Goal: Transaction & Acquisition: Purchase product/service

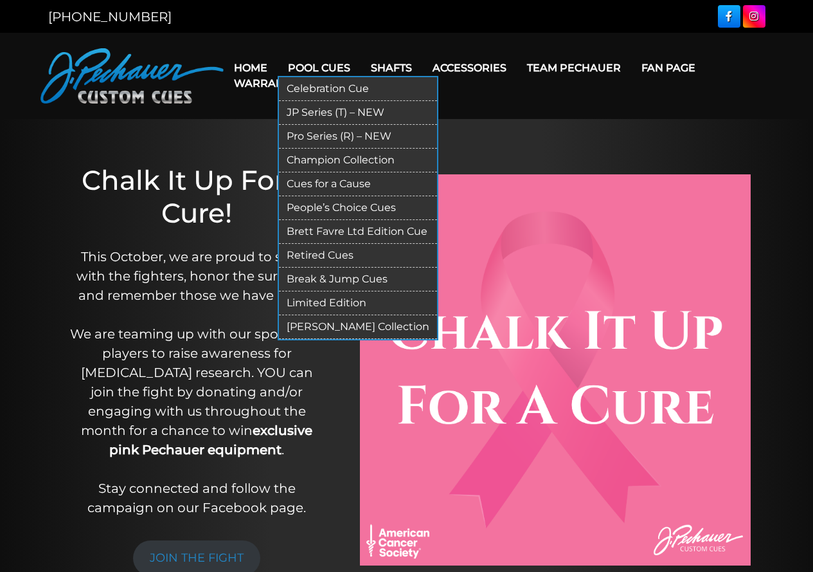
click at [353, 301] on link "Limited Edition" at bounding box center [358, 303] width 158 height 24
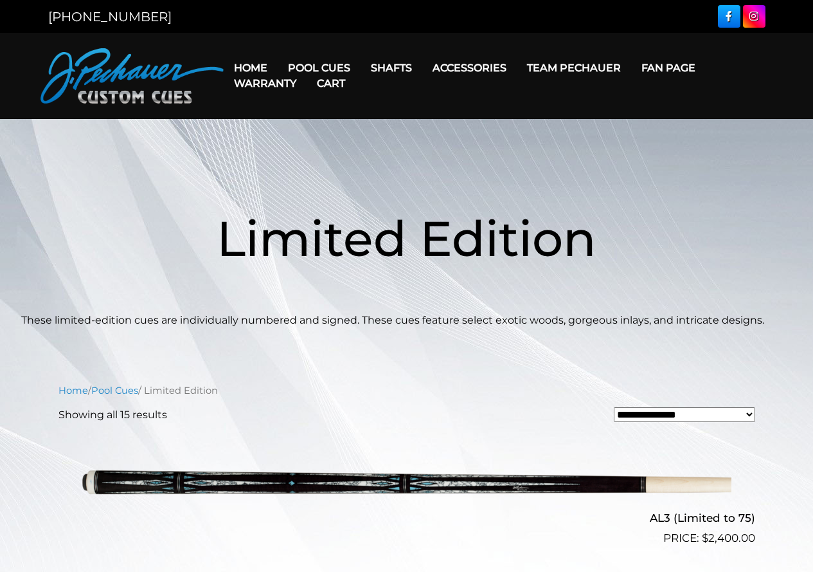
click at [354, 299] on h1 "Limited Edition" at bounding box center [407, 238] width 772 height 149
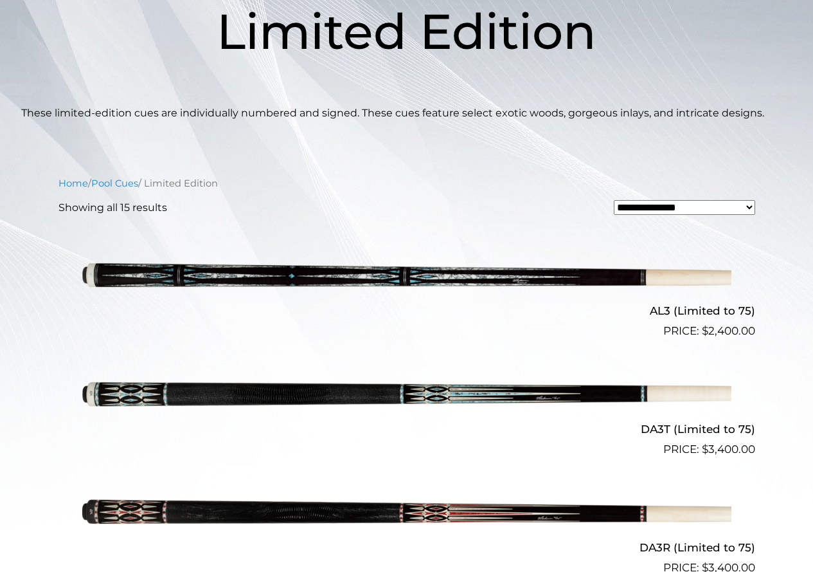
scroll to position [208, 0]
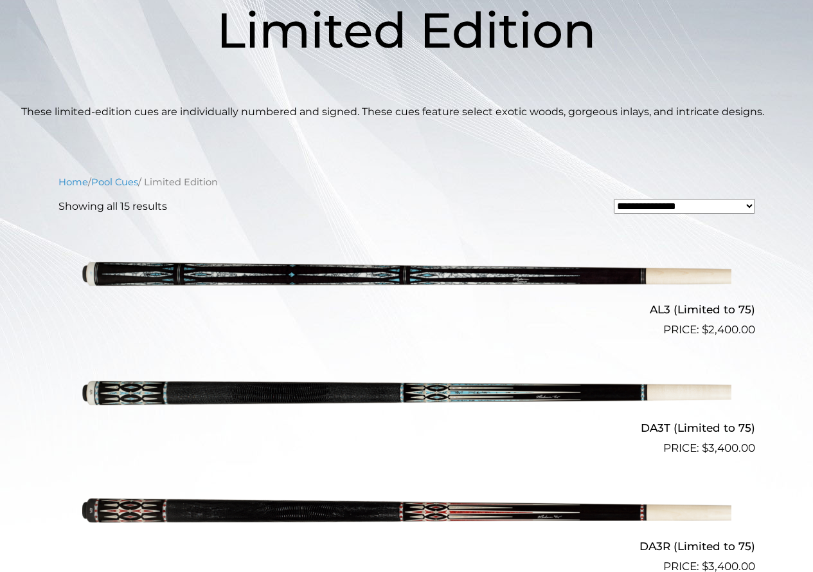
click at [410, 275] on img at bounding box center [406, 278] width 649 height 108
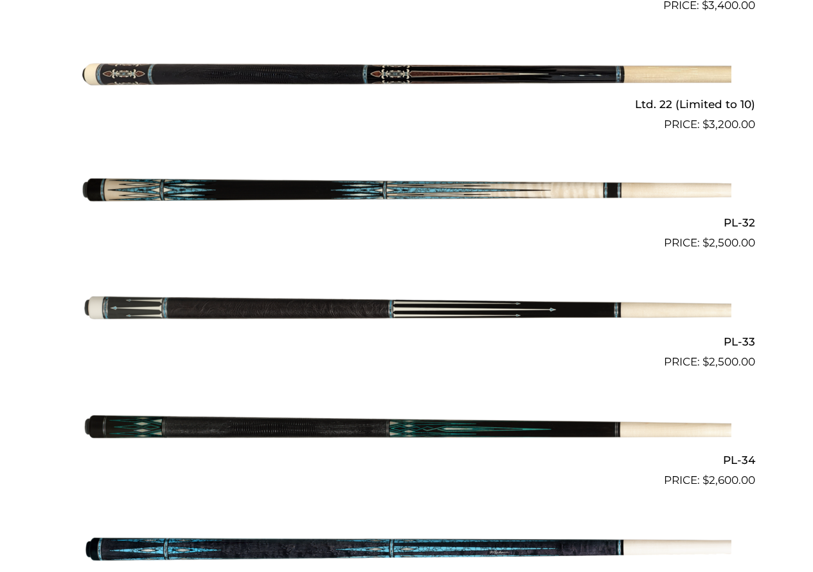
scroll to position [770, 0]
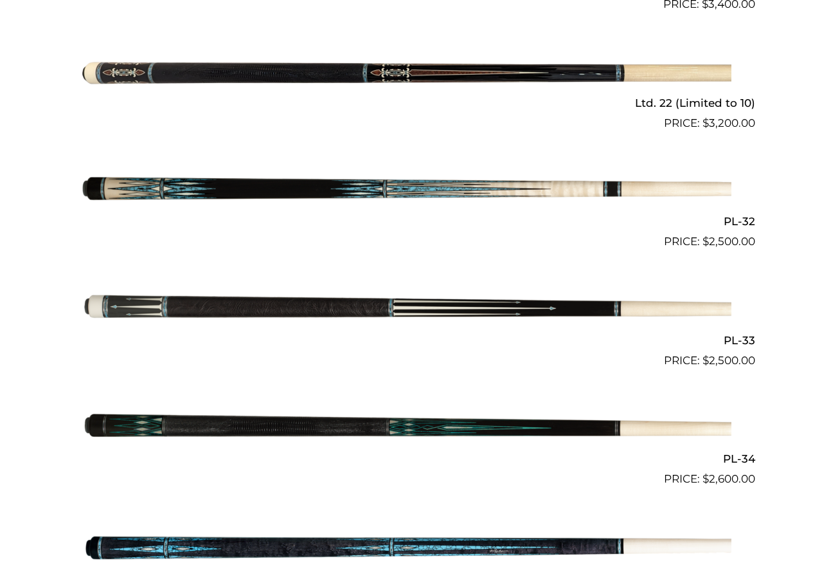
click at [381, 304] on img at bounding box center [406, 309] width 649 height 108
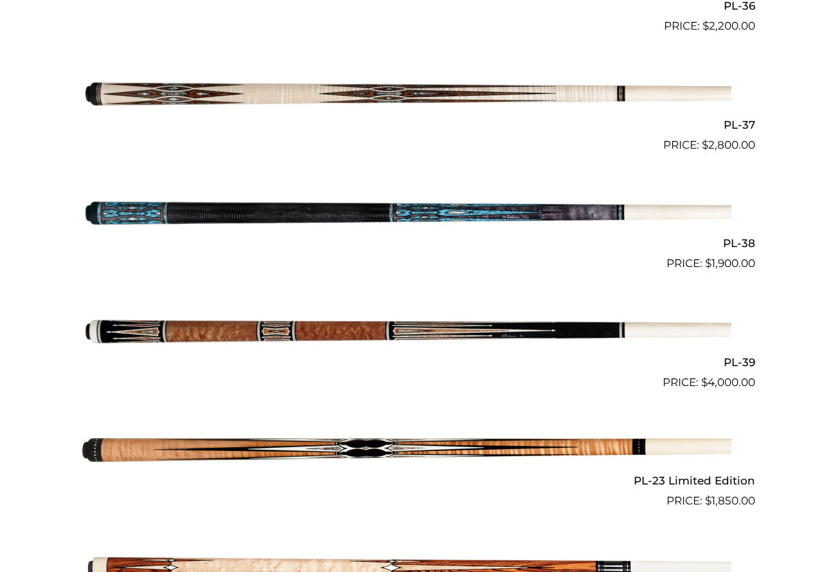
scroll to position [1349, 0]
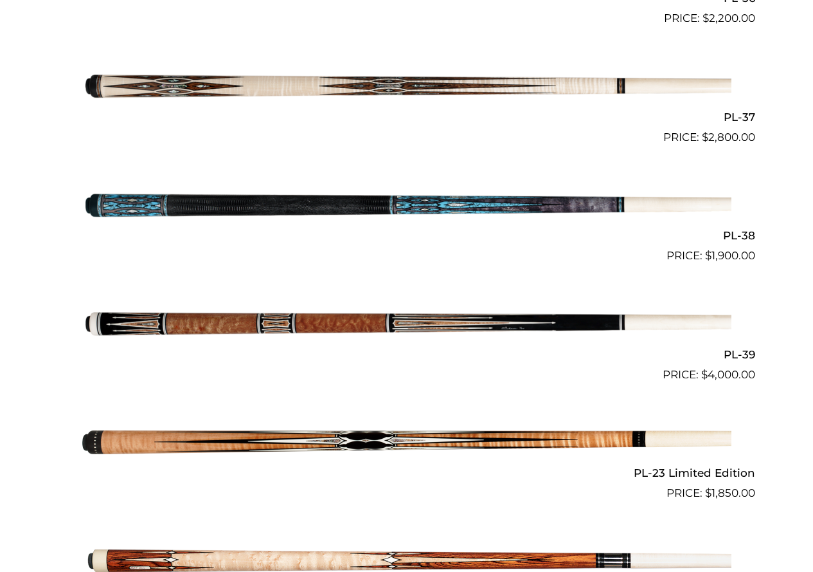
click at [430, 320] on img at bounding box center [406, 323] width 649 height 108
click at [469, 316] on img at bounding box center [406, 323] width 649 height 108
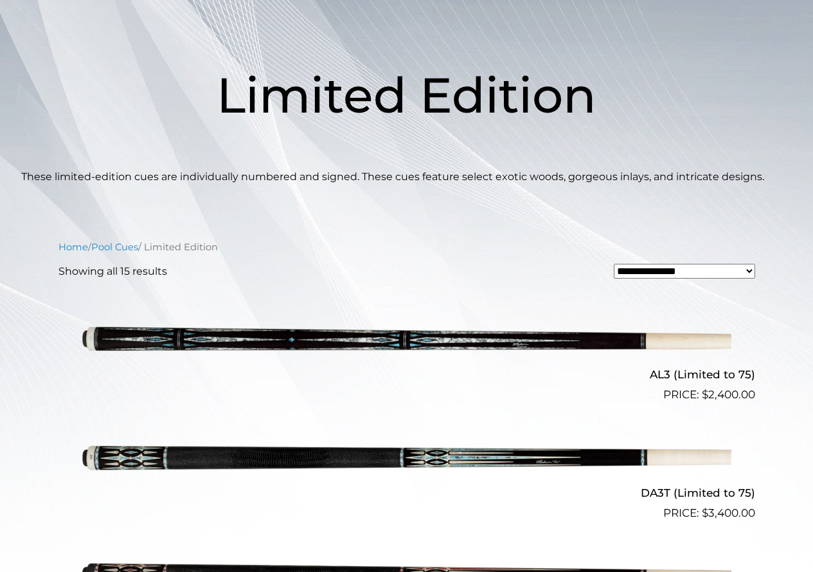
scroll to position [143, 0]
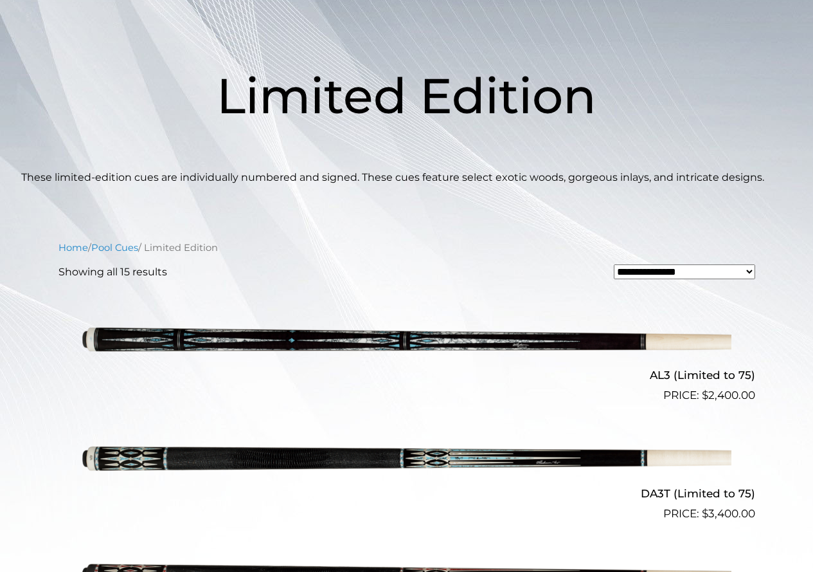
click at [405, 340] on img at bounding box center [406, 344] width 649 height 108
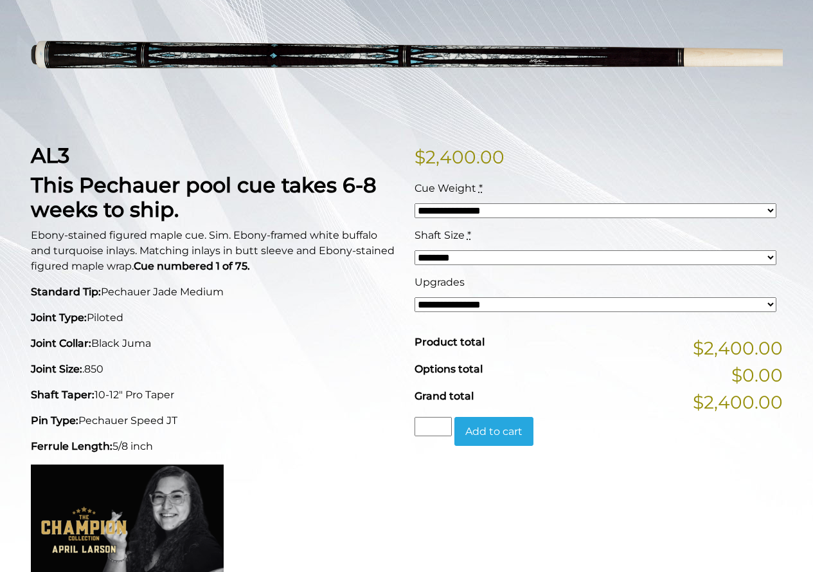
scroll to position [193, 0]
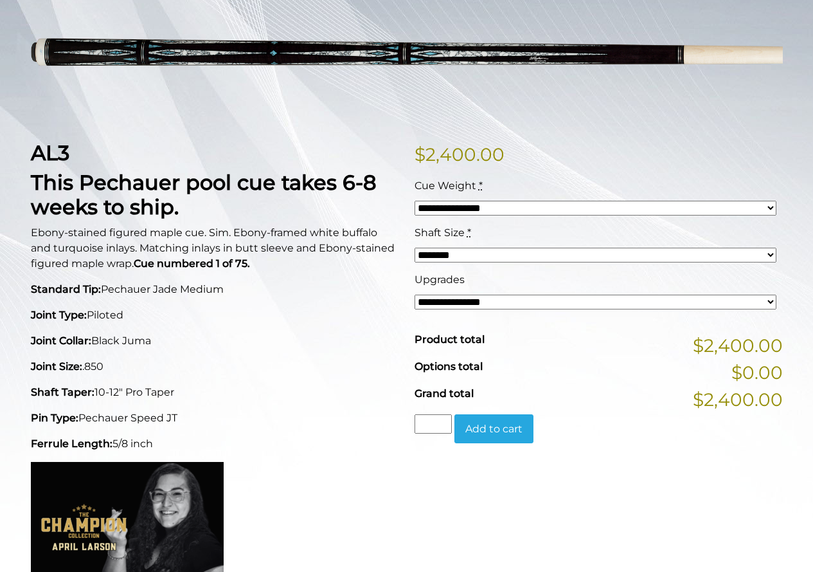
click at [774, 302] on select "**********" at bounding box center [596, 301] width 362 height 15
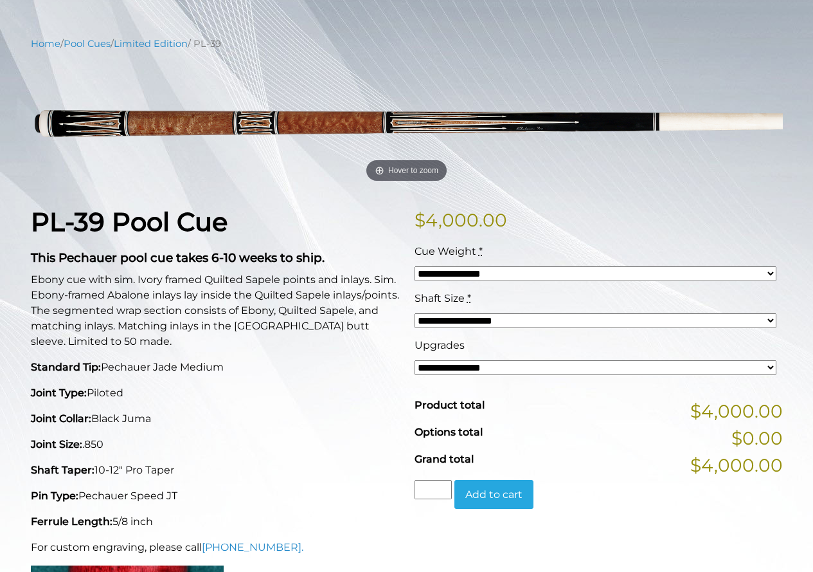
scroll to position [129, 0]
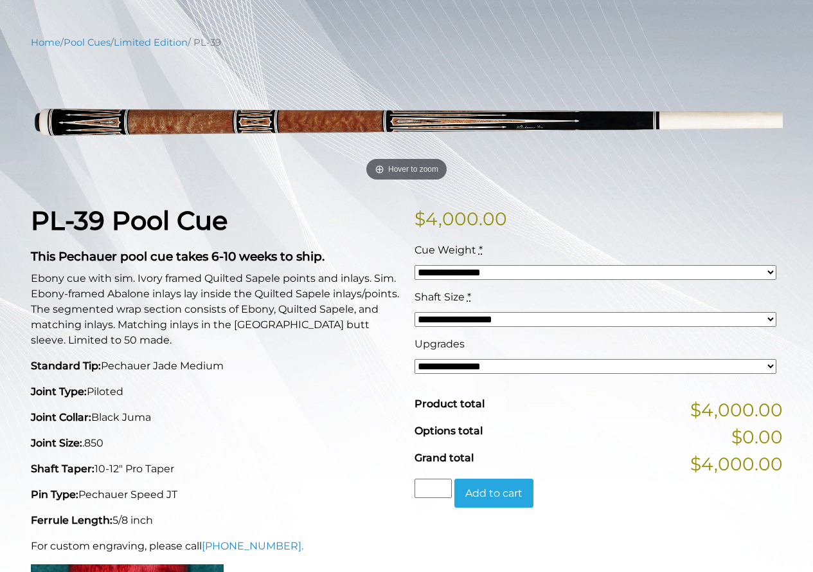
click at [768, 361] on select "**********" at bounding box center [596, 366] width 362 height 15
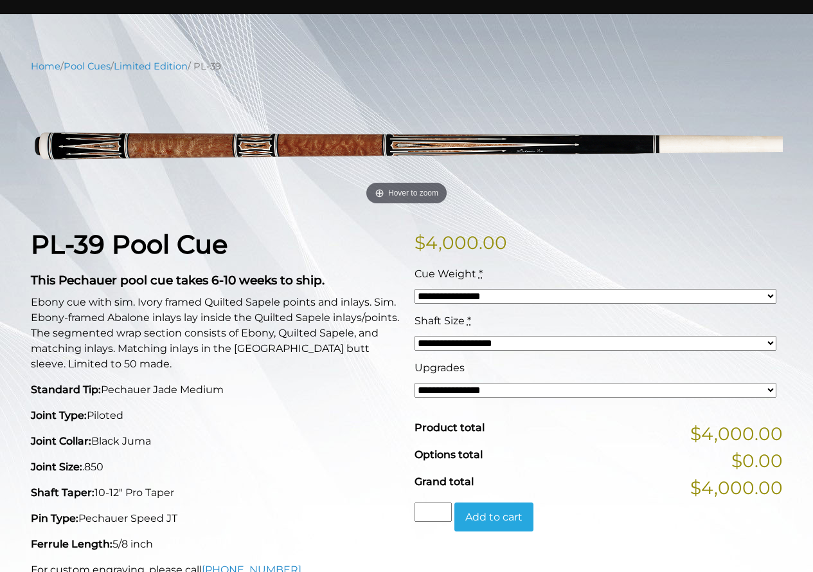
scroll to position [100, 0]
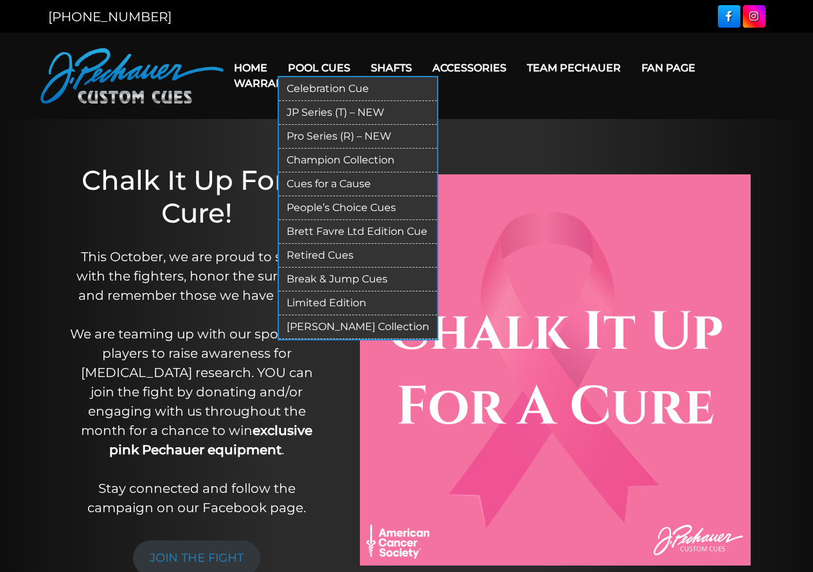
click at [323, 298] on link "Limited Edition" at bounding box center [358, 303] width 158 height 24
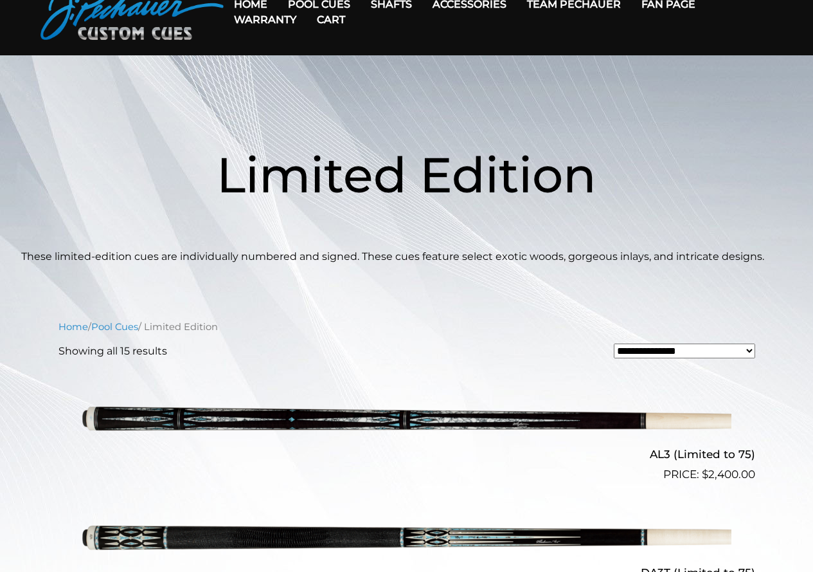
scroll to position [64, 0]
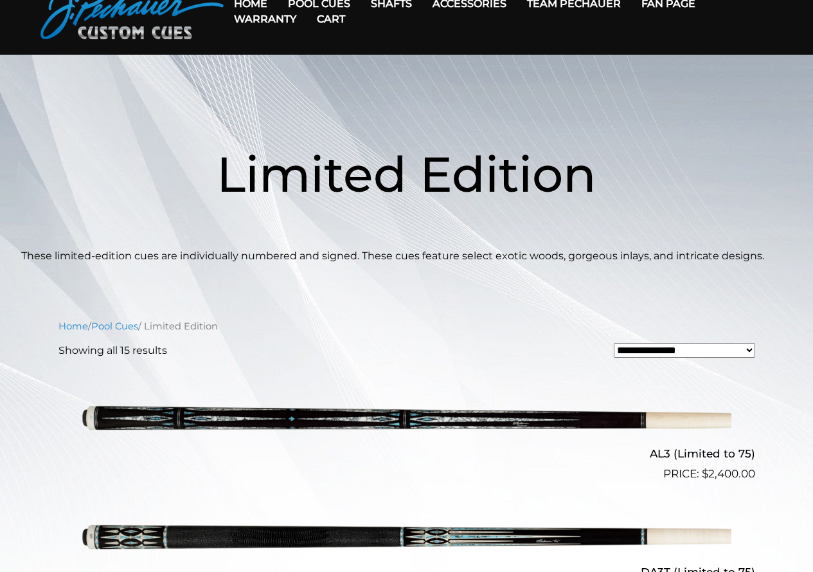
click at [676, 460] on h2 "AL3 (Limited to 75)" at bounding box center [407, 453] width 697 height 24
